Goal: Information Seeking & Learning: Learn about a topic

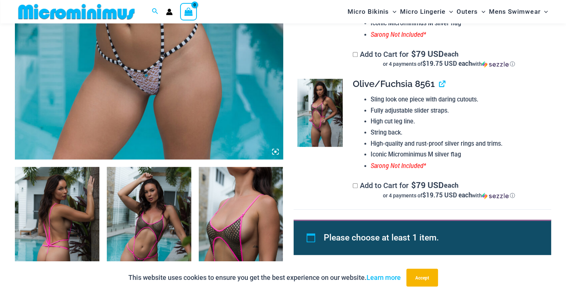
scroll to position [313, 0]
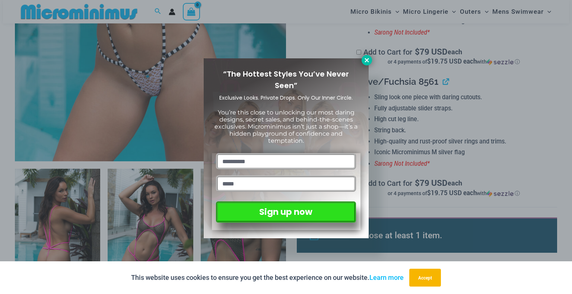
click at [366, 63] on icon at bounding box center [366, 60] width 7 height 7
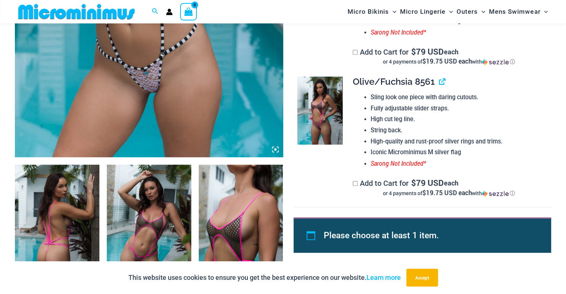
click at [48, 238] on img at bounding box center [57, 228] width 84 height 127
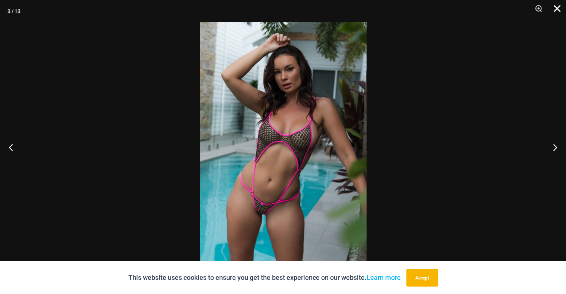
click at [555, 10] on button "Close" at bounding box center [554, 11] width 19 height 22
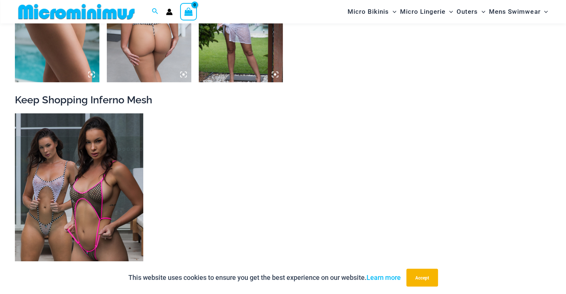
scroll to position [912, 0]
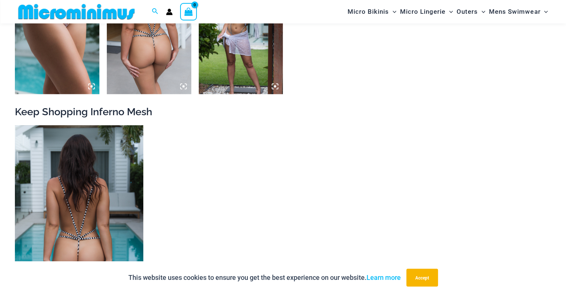
click at [101, 202] on img at bounding box center [79, 221] width 128 height 193
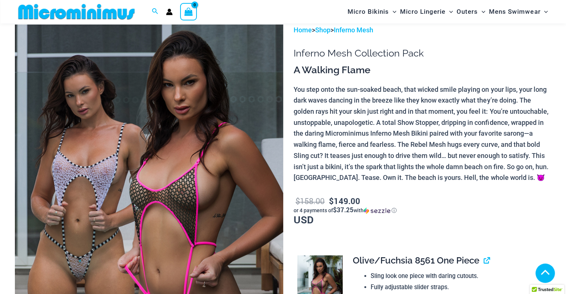
scroll to position [132, 0]
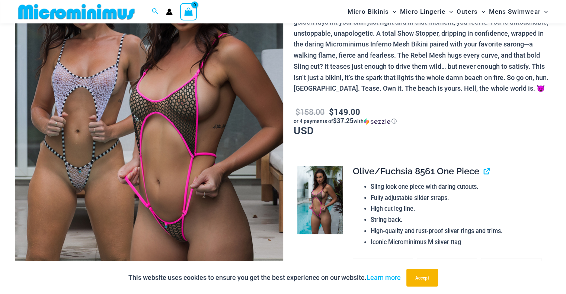
click at [86, 141] on img at bounding box center [149, 136] width 268 height 402
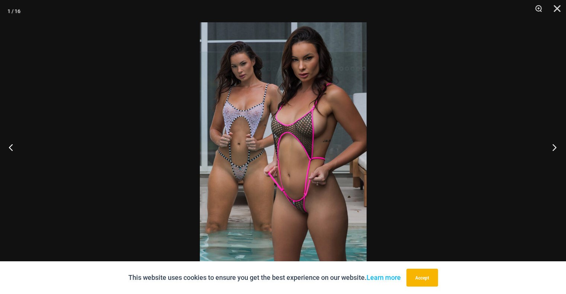
click at [552, 148] on button "Next" at bounding box center [552, 147] width 28 height 37
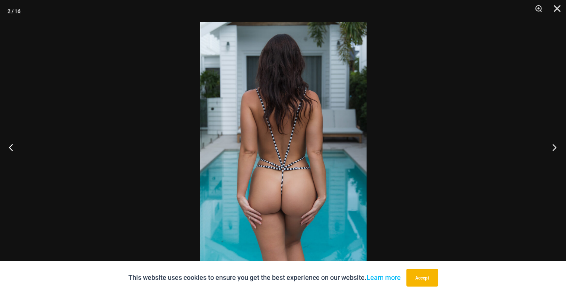
click at [552, 148] on button "Next" at bounding box center [552, 147] width 28 height 37
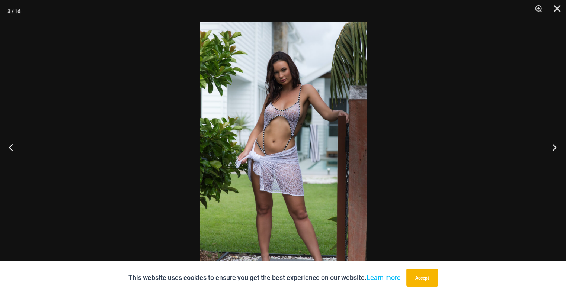
click at [552, 148] on button "Next" at bounding box center [552, 147] width 28 height 37
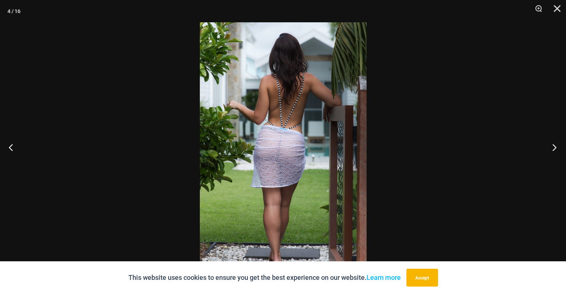
click at [552, 148] on button "Next" at bounding box center [552, 147] width 28 height 37
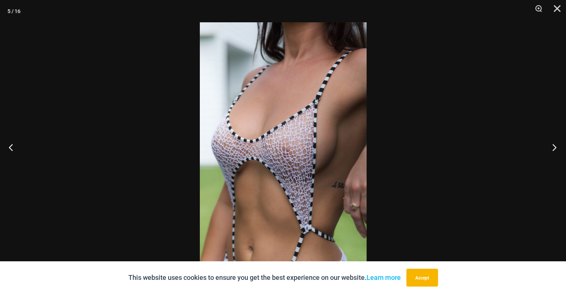
click at [552, 148] on button "Next" at bounding box center [552, 147] width 28 height 37
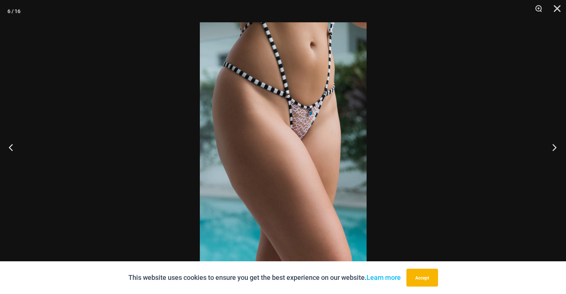
click at [552, 148] on button "Next" at bounding box center [552, 147] width 28 height 37
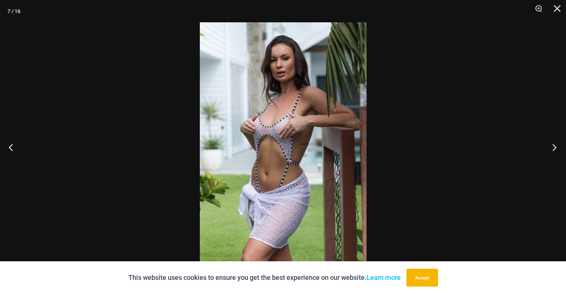
click at [552, 148] on button "Next" at bounding box center [552, 147] width 28 height 37
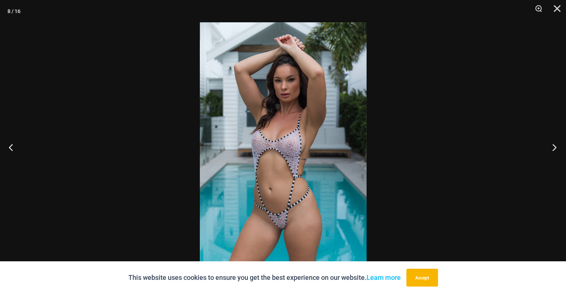
click at [552, 148] on button "Next" at bounding box center [552, 147] width 28 height 37
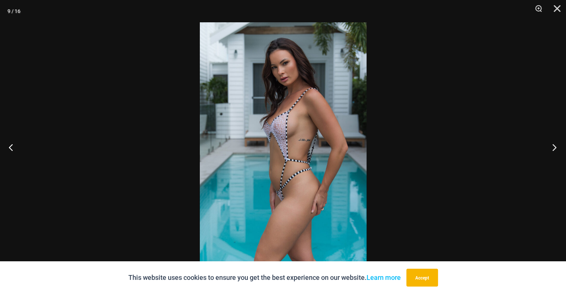
click at [552, 148] on button "Next" at bounding box center [552, 147] width 28 height 37
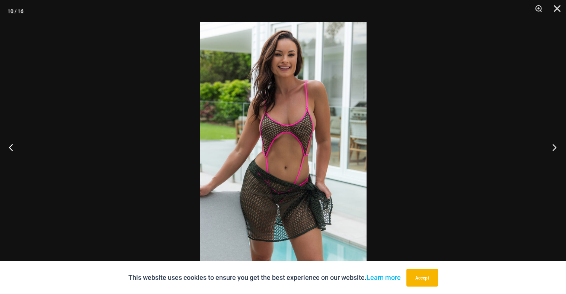
click at [552, 148] on button "Next" at bounding box center [552, 147] width 28 height 37
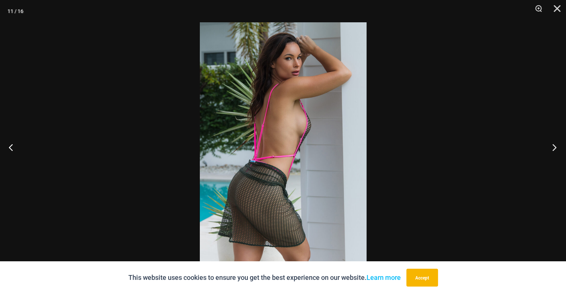
click at [552, 148] on button "Next" at bounding box center [552, 147] width 28 height 37
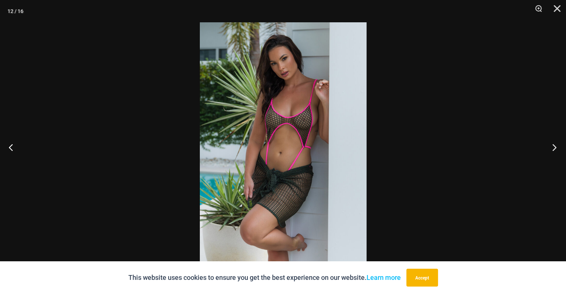
click at [552, 148] on button "Next" at bounding box center [552, 147] width 28 height 37
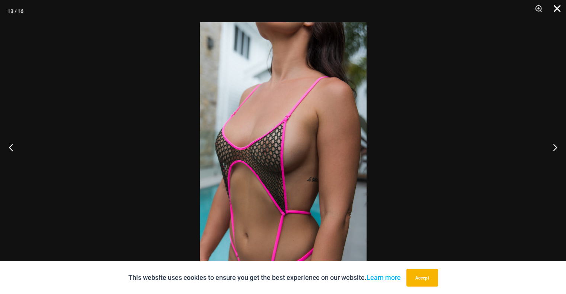
click at [559, 12] on button "Close" at bounding box center [554, 11] width 19 height 22
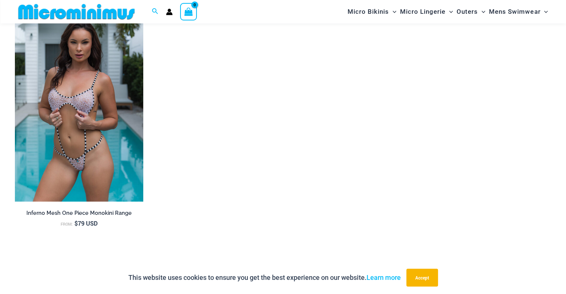
scroll to position [1678, 0]
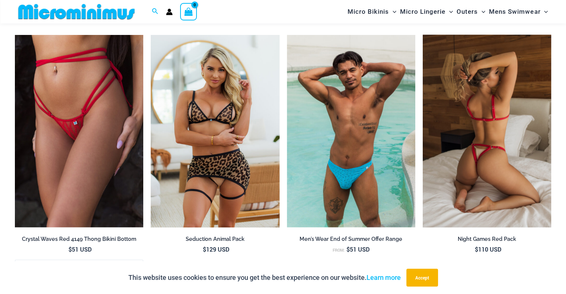
click at [502, 192] on img at bounding box center [487, 131] width 128 height 193
click at [502, 198] on img at bounding box center [487, 131] width 128 height 193
click at [503, 162] on img at bounding box center [487, 131] width 128 height 193
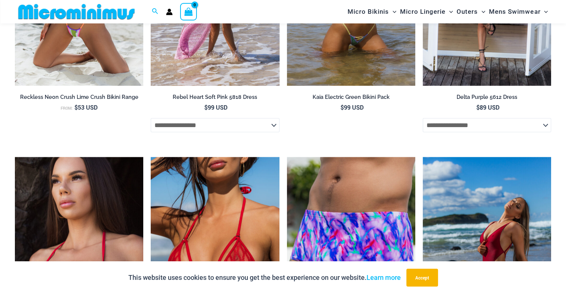
scroll to position [2177, 0]
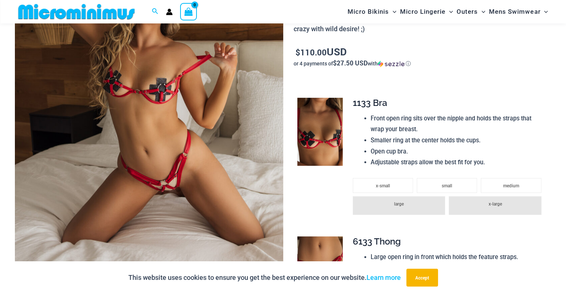
scroll to position [161, 0]
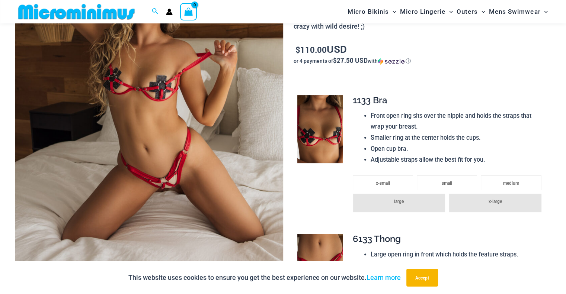
click at [133, 223] on img at bounding box center [149, 107] width 268 height 402
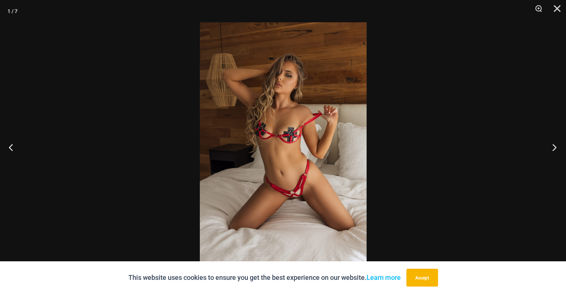
click at [557, 149] on button "Next" at bounding box center [552, 147] width 28 height 37
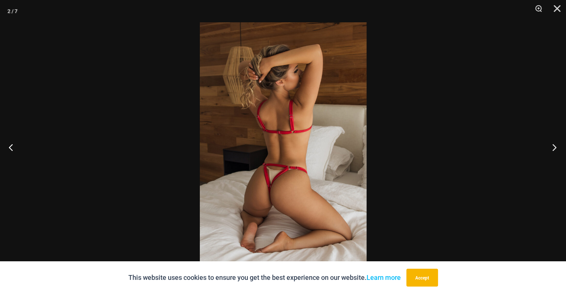
click at [557, 149] on button "Next" at bounding box center [552, 147] width 28 height 37
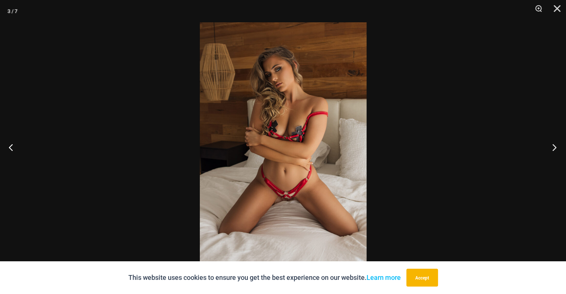
click at [557, 149] on button "Next" at bounding box center [552, 147] width 28 height 37
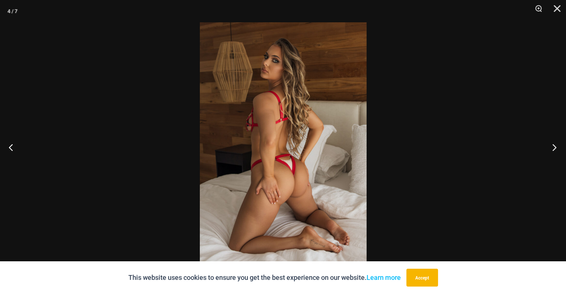
click at [557, 150] on button "Next" at bounding box center [552, 147] width 28 height 37
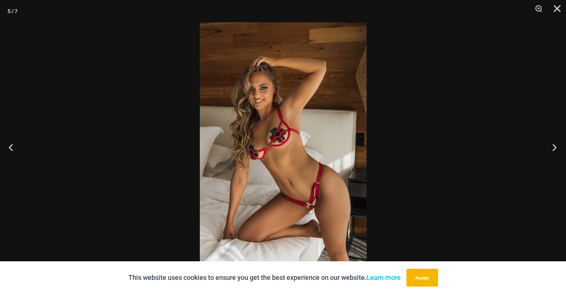
click at [557, 151] on button "Next" at bounding box center [552, 147] width 28 height 37
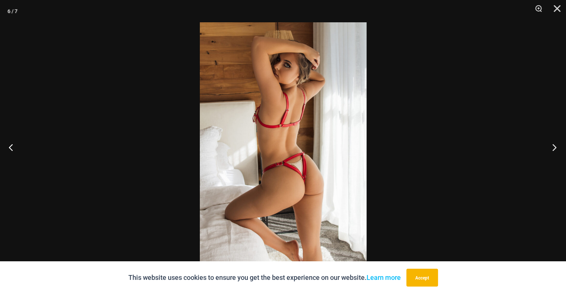
click at [557, 151] on button "Next" at bounding box center [552, 147] width 28 height 37
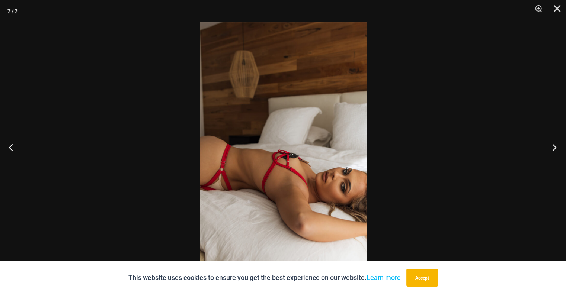
click at [557, 151] on button "Next" at bounding box center [552, 147] width 28 height 37
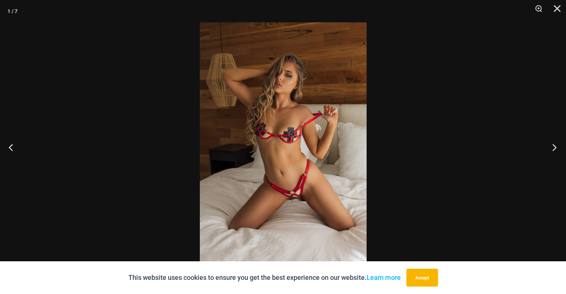
click at [557, 151] on button "Next" at bounding box center [552, 147] width 28 height 37
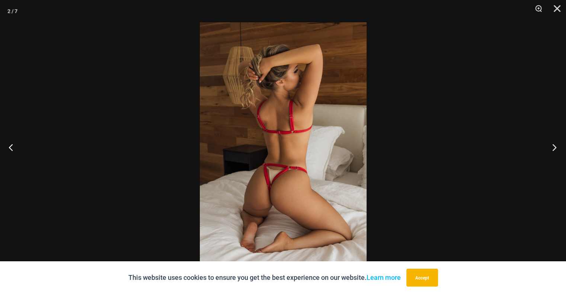
click at [557, 151] on button "Next" at bounding box center [552, 147] width 28 height 37
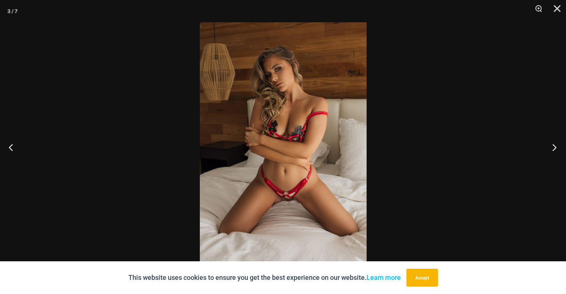
click at [557, 151] on button "Next" at bounding box center [552, 147] width 28 height 37
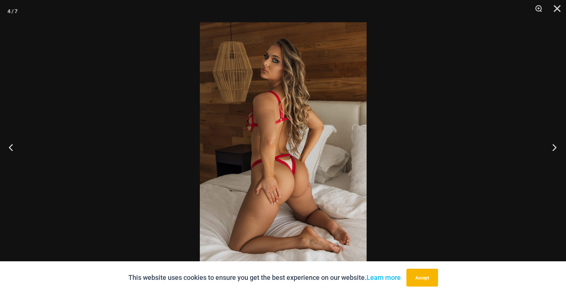
click at [557, 151] on button "Next" at bounding box center [552, 147] width 28 height 37
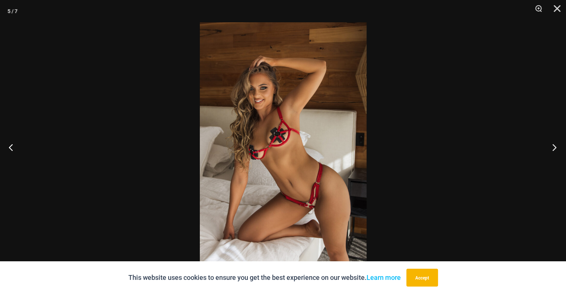
click at [558, 153] on button "Next" at bounding box center [552, 147] width 28 height 37
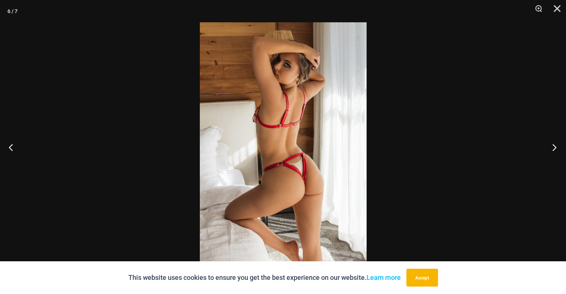
click at [558, 153] on button "Next" at bounding box center [552, 147] width 28 height 37
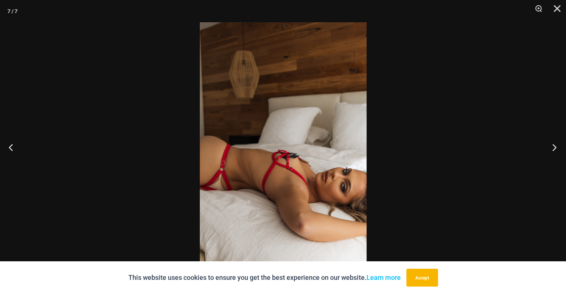
click at [558, 153] on button "Next" at bounding box center [552, 147] width 28 height 37
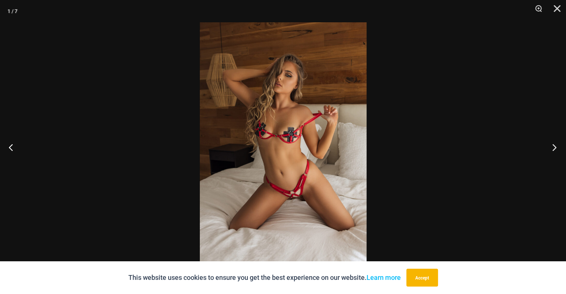
click at [558, 153] on button "Next" at bounding box center [552, 147] width 28 height 37
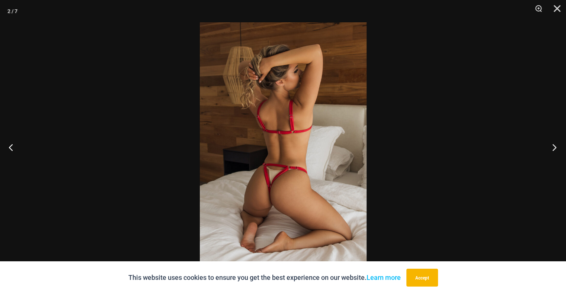
click at [558, 153] on button "Next" at bounding box center [552, 147] width 28 height 37
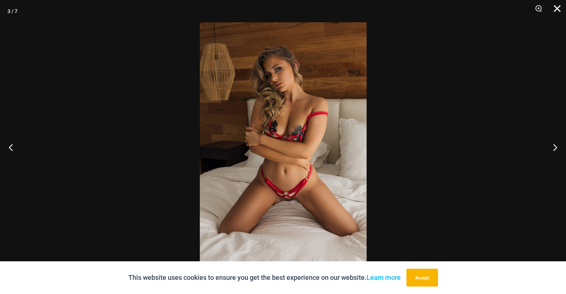
click at [559, 9] on button "Close" at bounding box center [554, 11] width 19 height 22
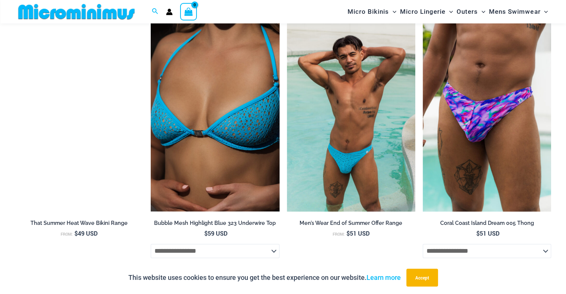
scroll to position [936, 0]
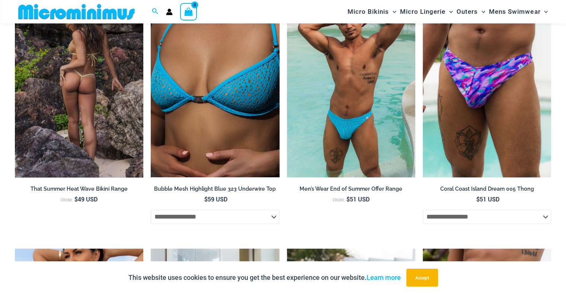
click at [99, 140] on img at bounding box center [79, 81] width 128 height 193
click at [100, 186] on h2 "That Summer Heat Wave Bikini Range" at bounding box center [79, 189] width 128 height 7
click at [88, 52] on img at bounding box center [79, 81] width 128 height 193
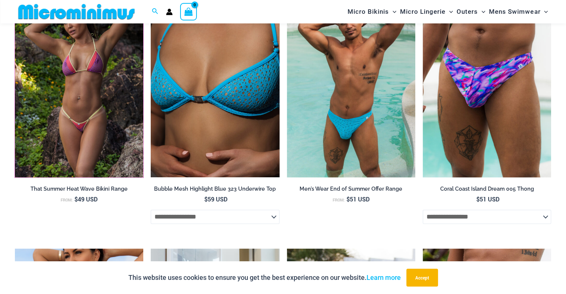
scroll to position [950, 0]
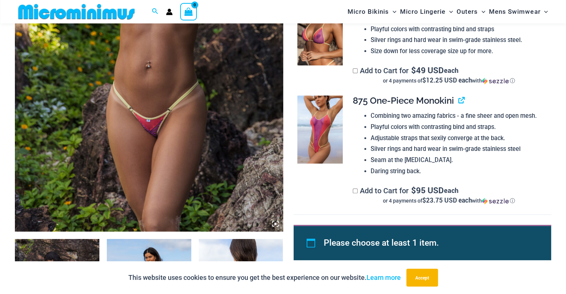
scroll to position [252, 0]
